Goal: Book appointment/travel/reservation

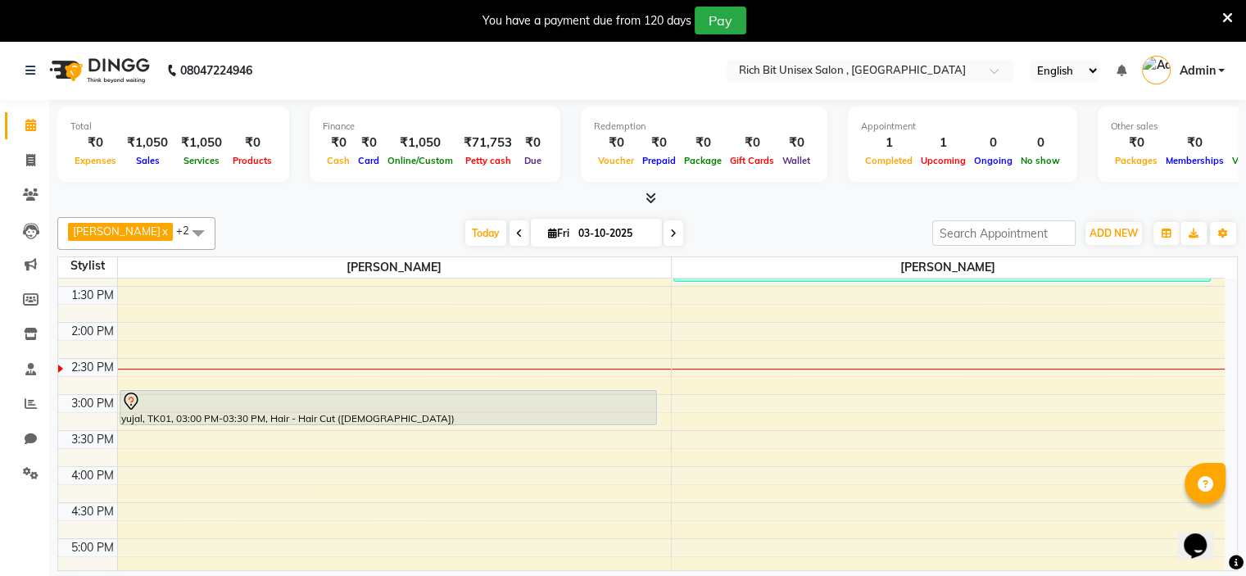
scroll to position [420, 0]
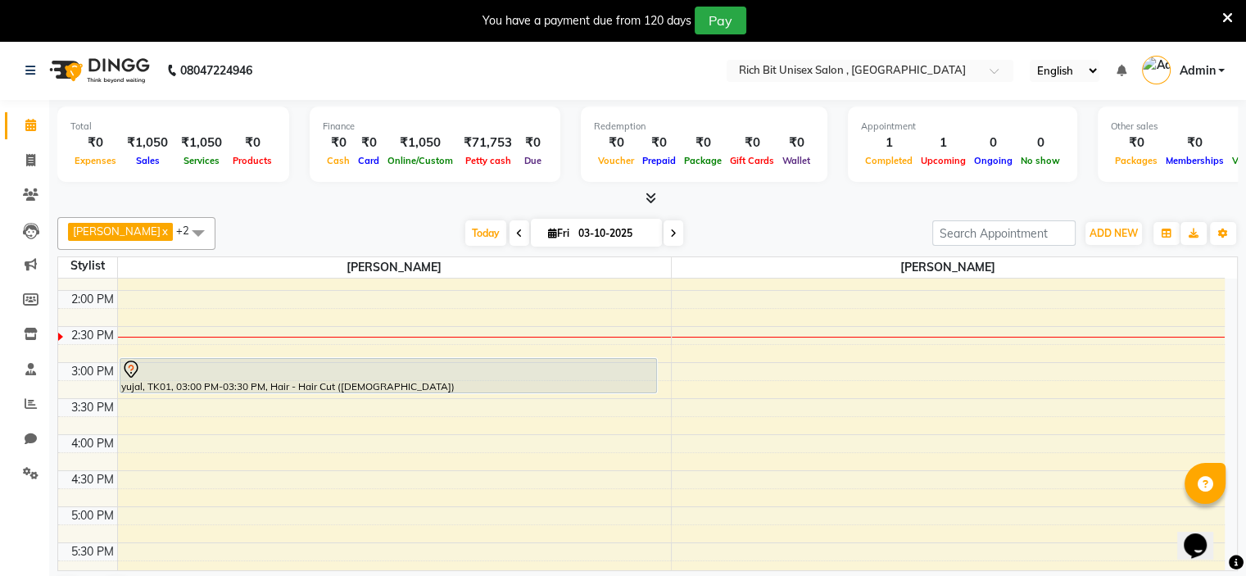
click at [157, 431] on div "8:00 AM 8:30 AM 9:00 AM 9:30 AM 10:00 AM 10:30 AM 11:00 AM 11:30 AM 12:00 PM 12…" at bounding box center [641, 398] width 1167 height 1081
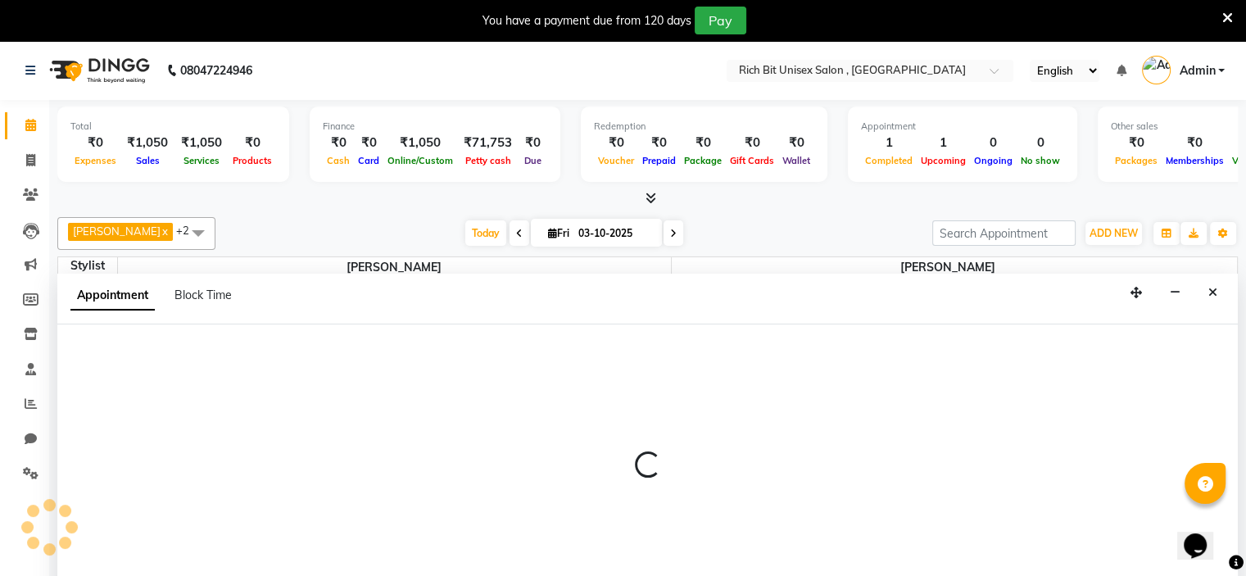
select select "70823"
select select "tentative"
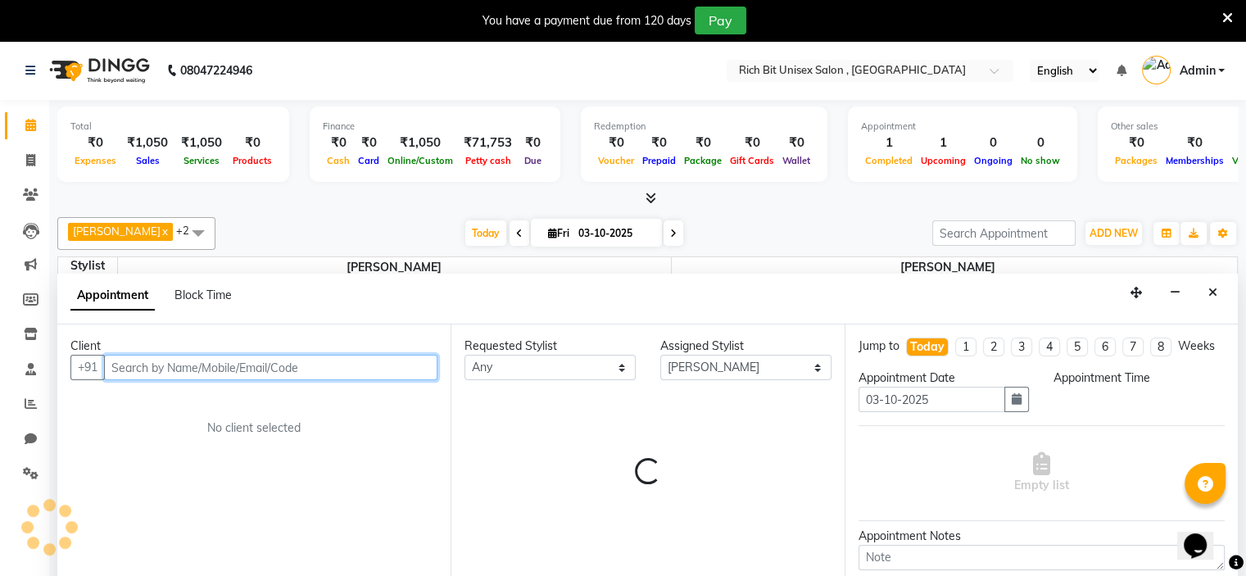
select select "960"
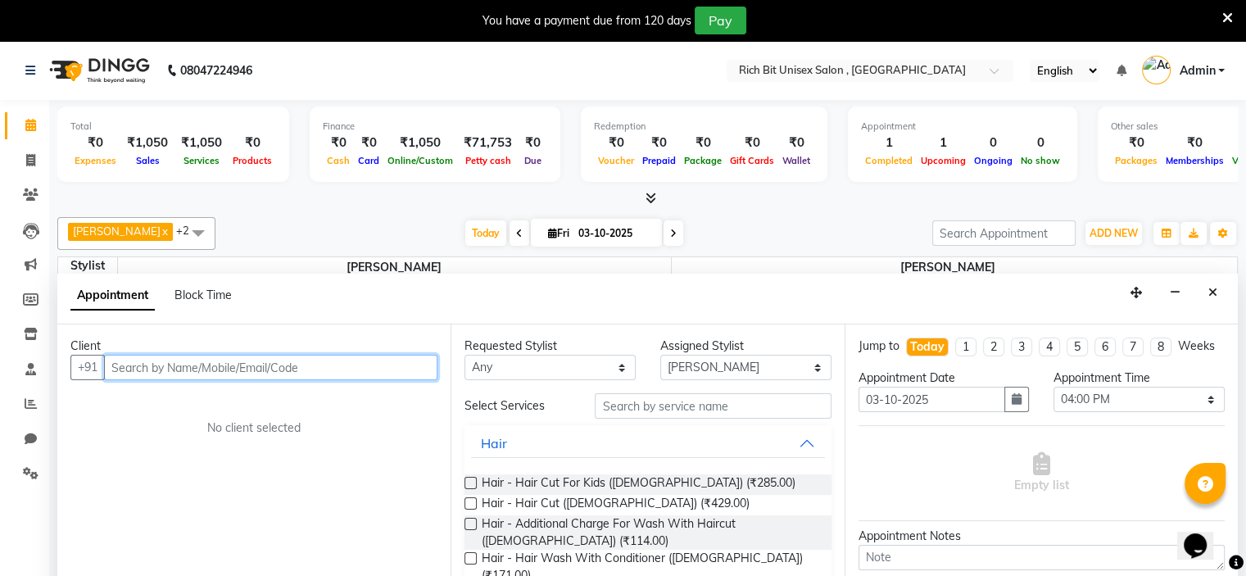
scroll to position [42, 0]
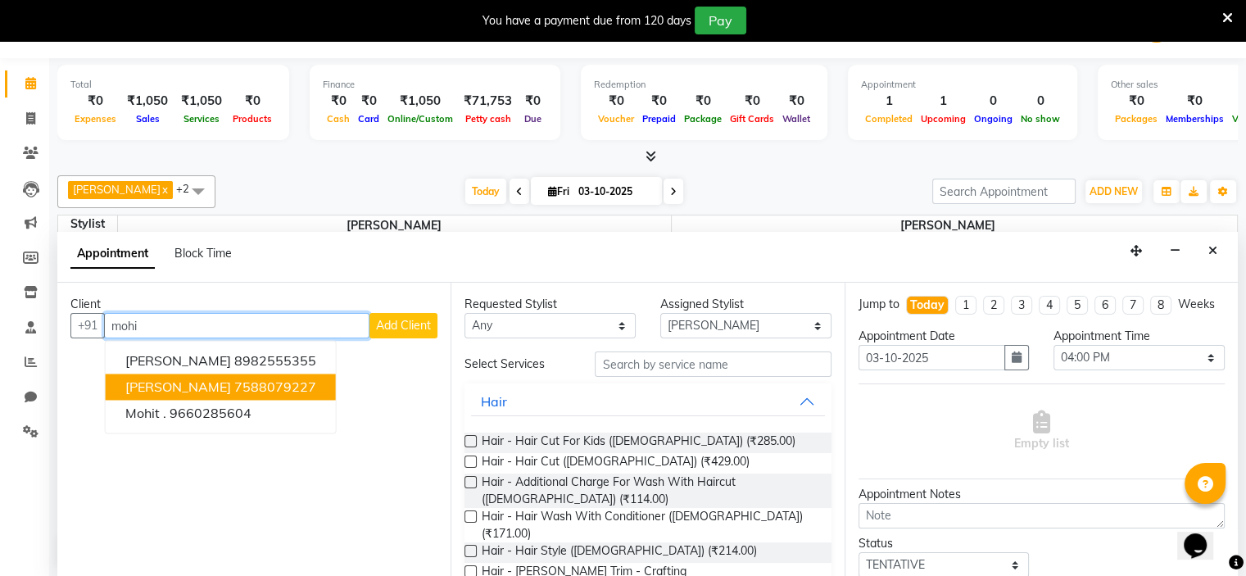
click at [234, 378] on ngb-highlight "7588079227" at bounding box center [275, 386] width 82 height 16
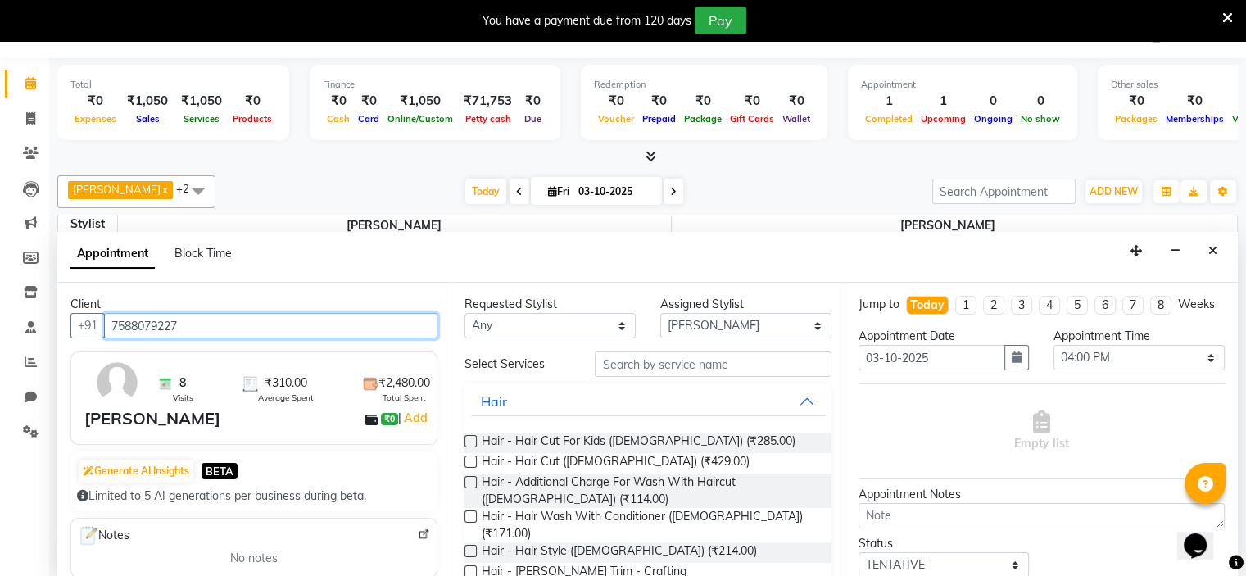
type input "7588079227"
click at [469, 464] on label at bounding box center [470, 461] width 12 height 12
click at [469, 464] on input "checkbox" at bounding box center [469, 463] width 11 height 11
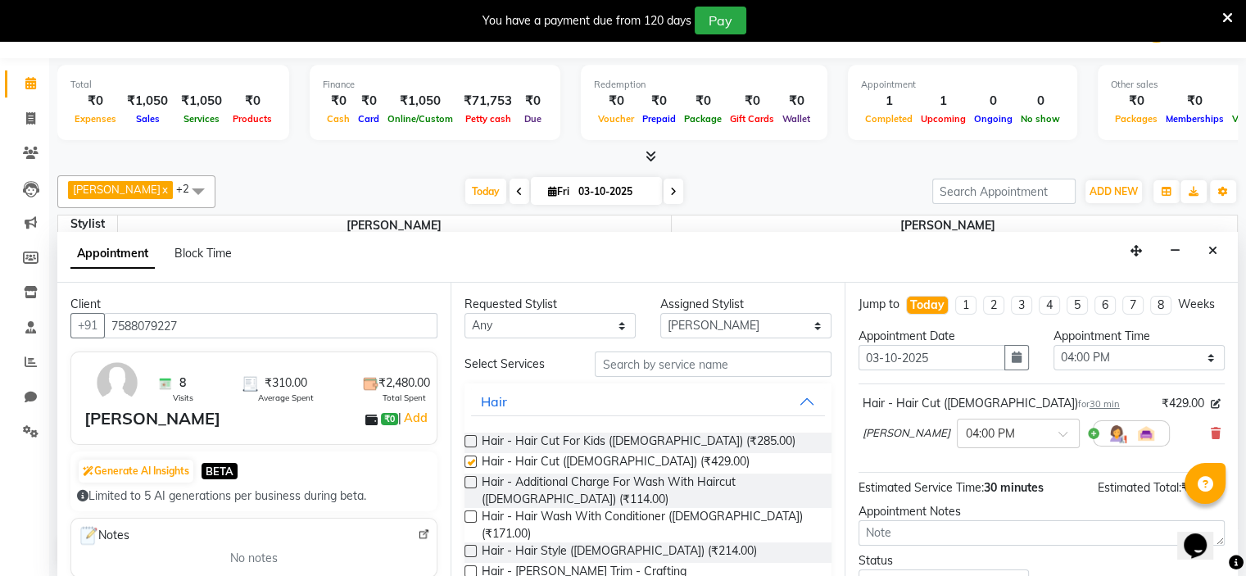
checkbox input "false"
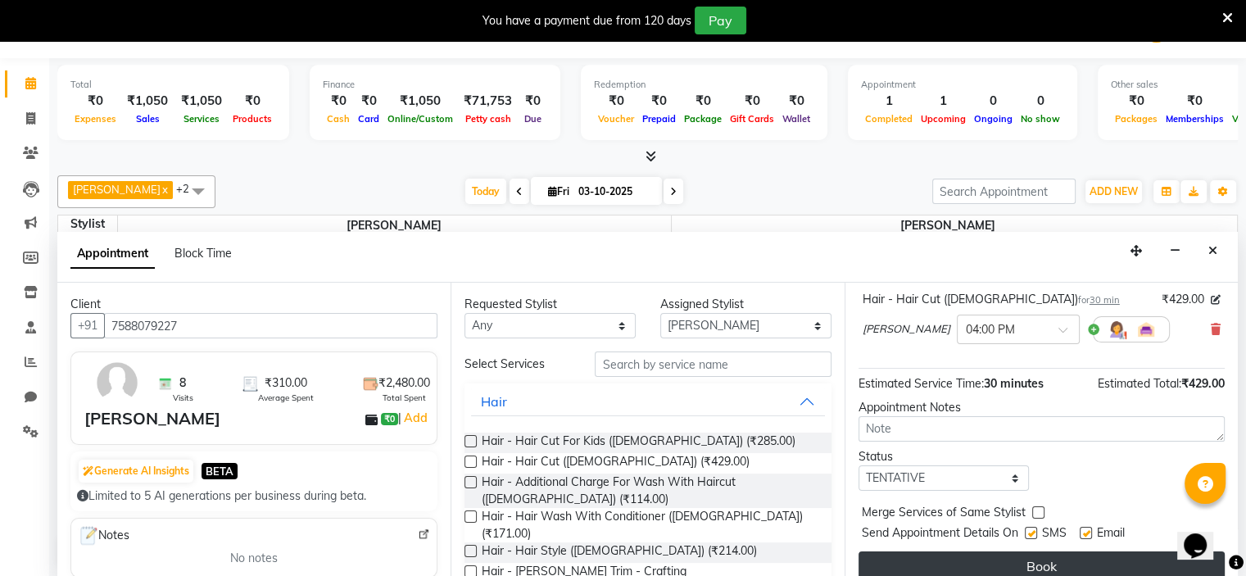
scroll to position [134, 0]
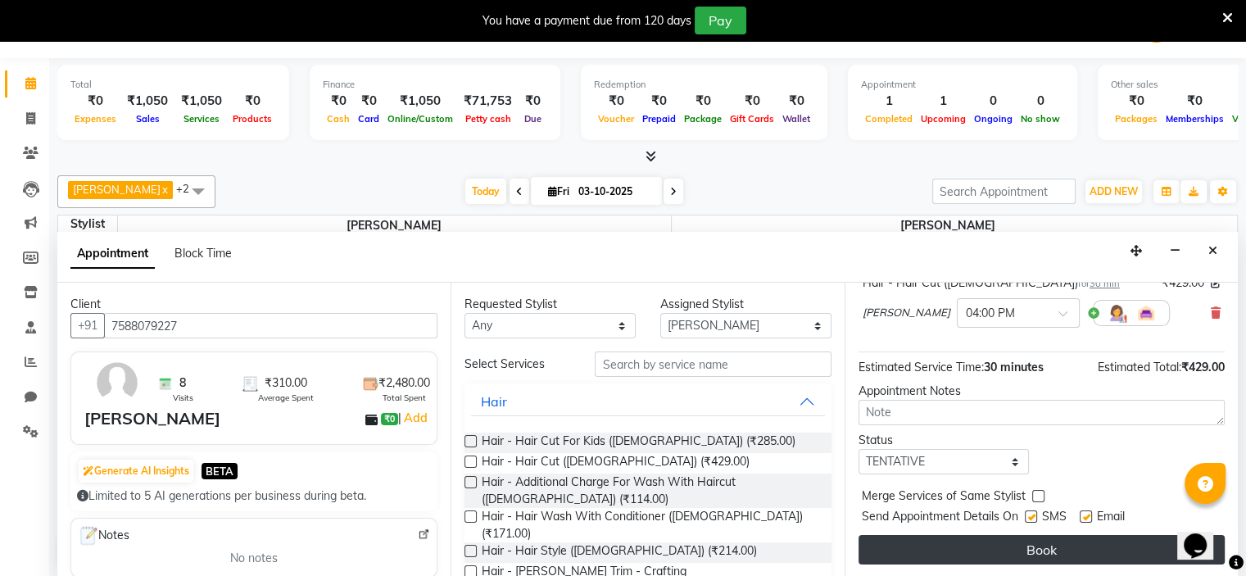
click at [984, 548] on button "Book" at bounding box center [1042, 549] width 366 height 29
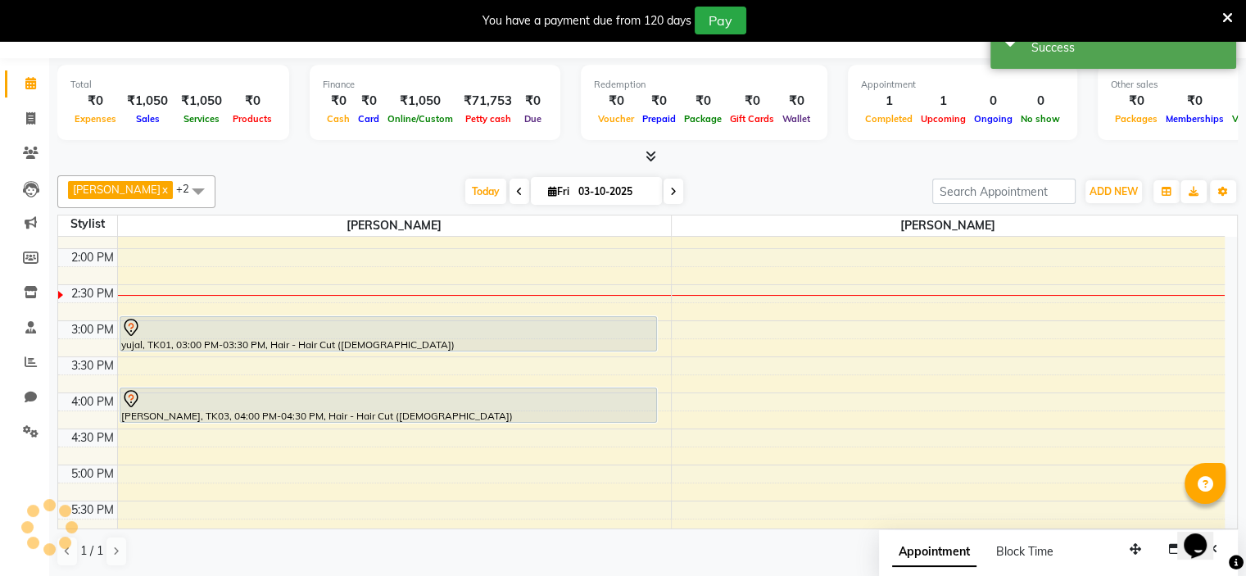
scroll to position [0, 0]
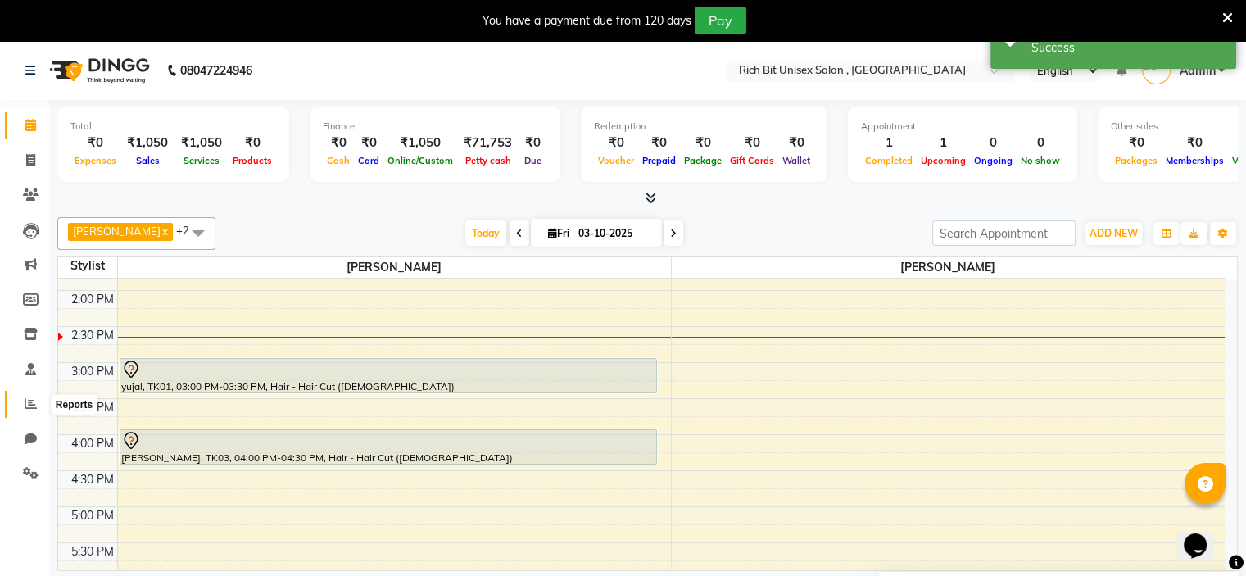
click at [29, 402] on icon at bounding box center [31, 403] width 12 height 12
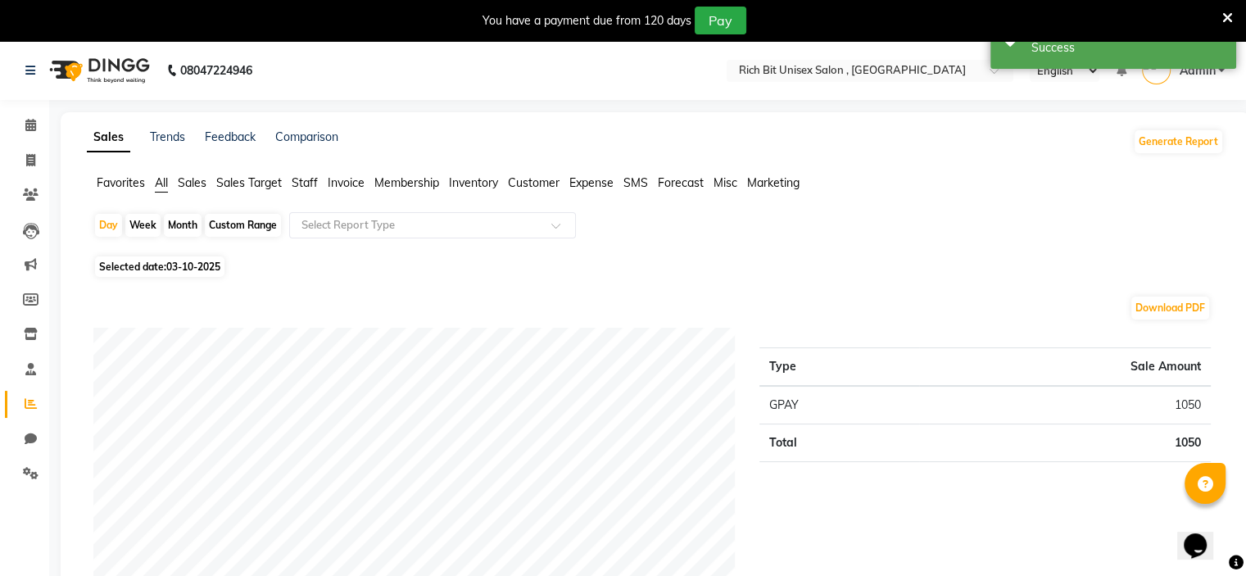
click at [183, 219] on div "Month" at bounding box center [183, 225] width 38 height 23
select select "10"
select select "2025"
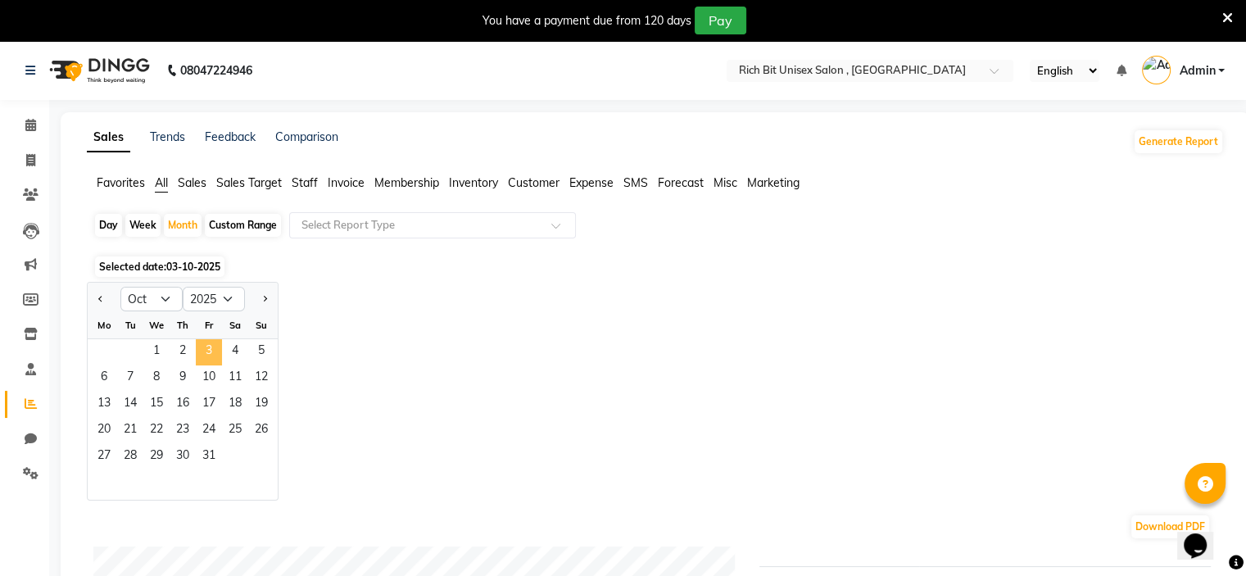
click at [220, 356] on span "3" at bounding box center [209, 352] width 26 height 26
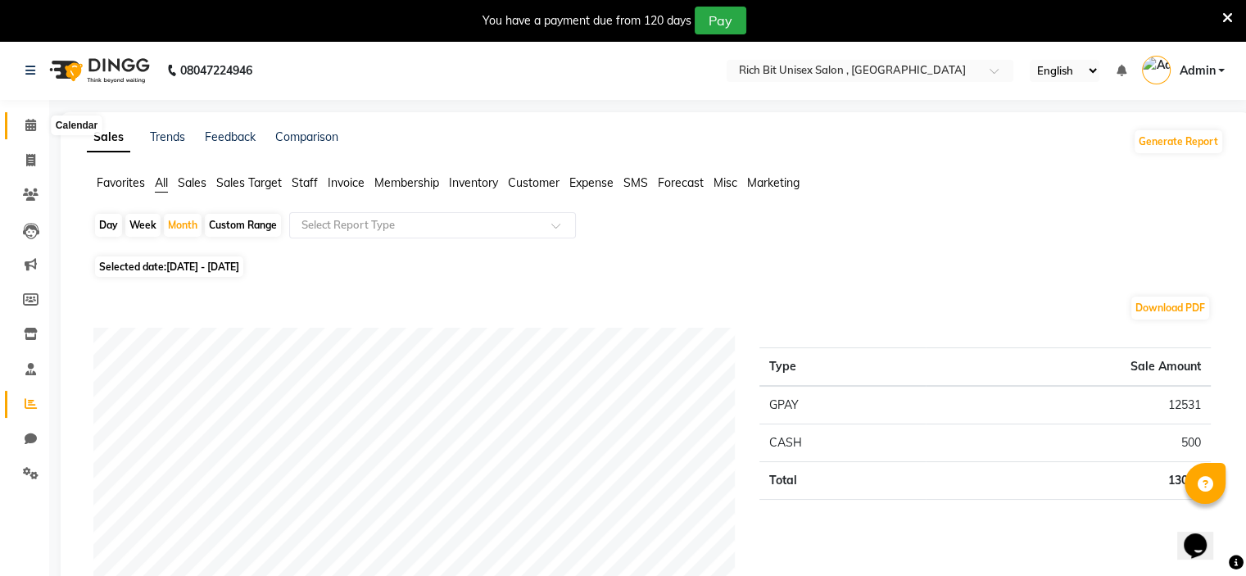
click at [25, 125] on icon at bounding box center [30, 125] width 11 height 12
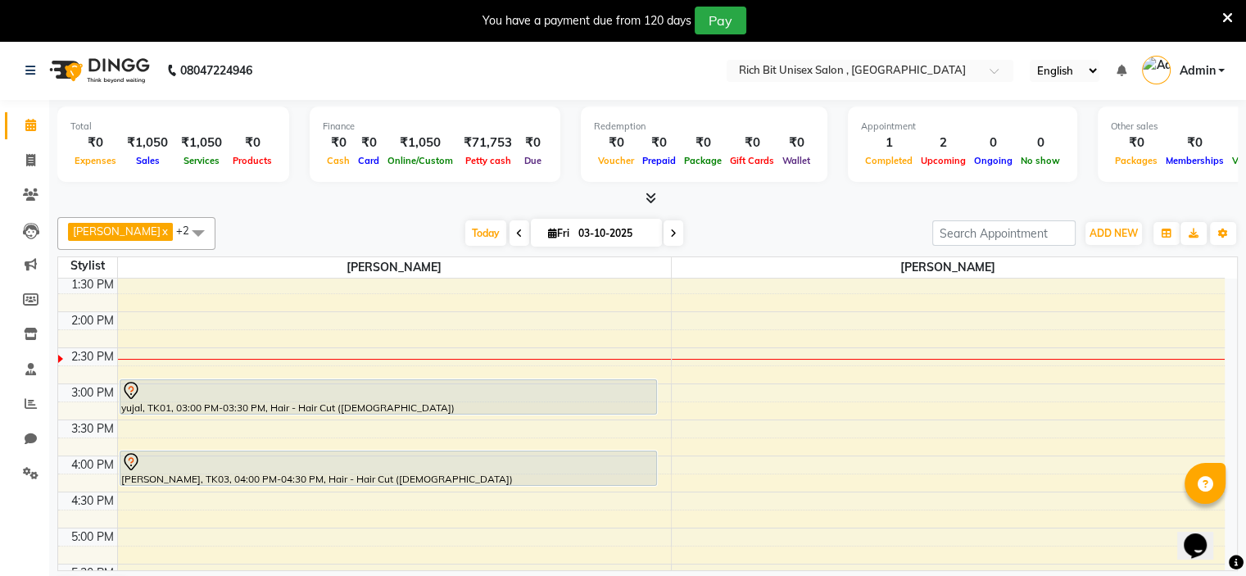
scroll to position [388, 0]
